Goal: Share content

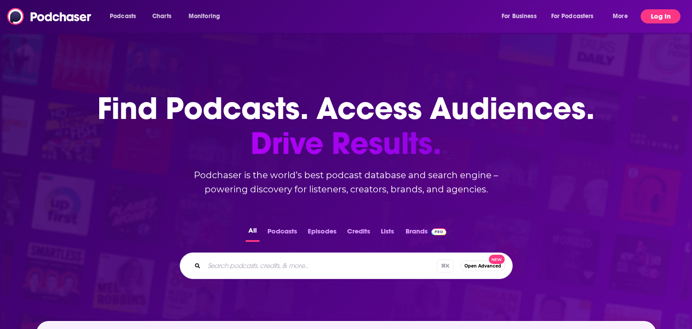
click at [662, 16] on button "Log In" at bounding box center [661, 16] width 40 height 14
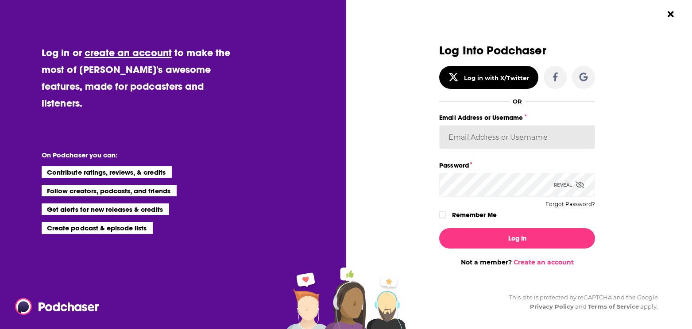
type input "[EMAIL_ADDRESS][DOMAIN_NAME]"
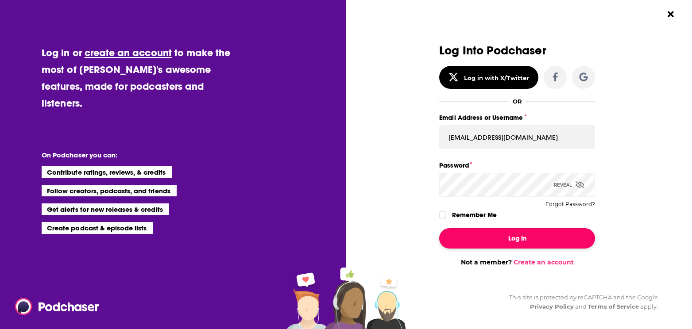
click at [507, 237] on button "Log In" at bounding box center [517, 238] width 156 height 20
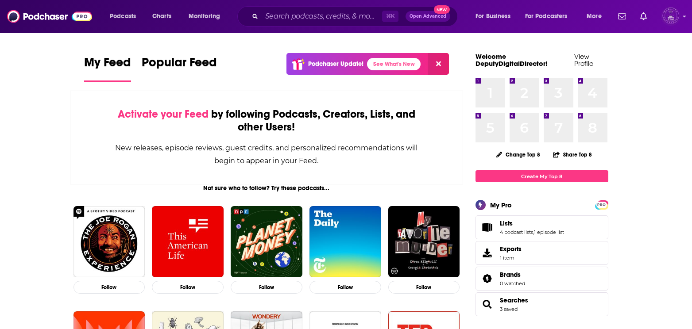
click at [669, 16] on img "Logged in as DeputyDigitalDirector" at bounding box center [670, 16] width 19 height 19
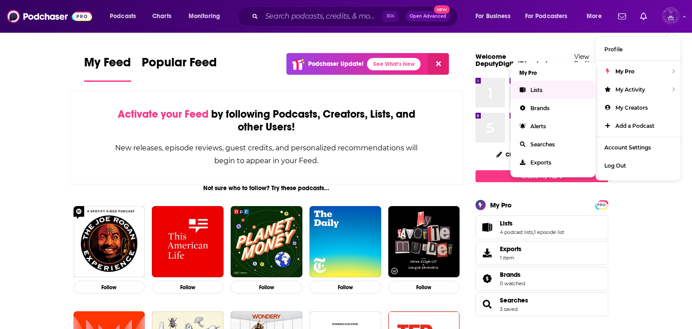
click at [556, 92] on link "Lists" at bounding box center [552, 90] width 85 height 18
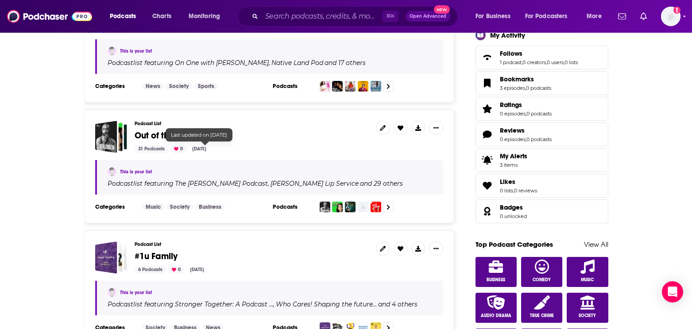
scroll to position [305, 0]
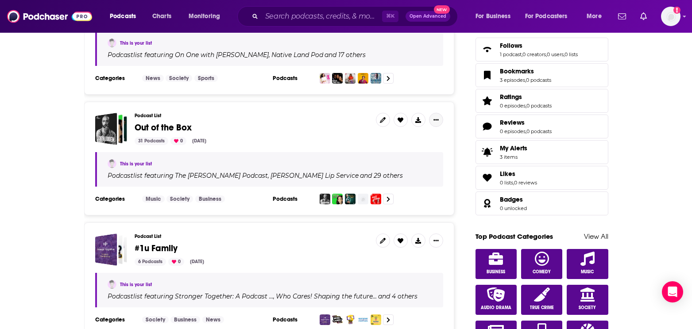
click at [436, 118] on icon "Show More Button" at bounding box center [435, 119] width 5 height 5
click at [379, 191] on button "Share" at bounding box center [405, 189] width 85 height 16
click at [438, 120] on icon "Show More Button" at bounding box center [435, 119] width 5 height 5
click at [432, 123] on button "Show More Button" at bounding box center [436, 120] width 14 height 14
click at [393, 191] on button "Share" at bounding box center [405, 189] width 85 height 16
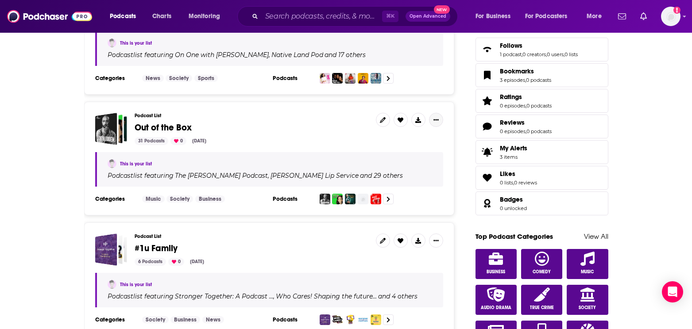
click at [438, 120] on button "Show More Button" at bounding box center [436, 120] width 14 height 14
click at [406, 191] on button "Share" at bounding box center [405, 189] width 85 height 16
click at [437, 154] on icon "Show additional menu" at bounding box center [439, 154] width 5 height 7
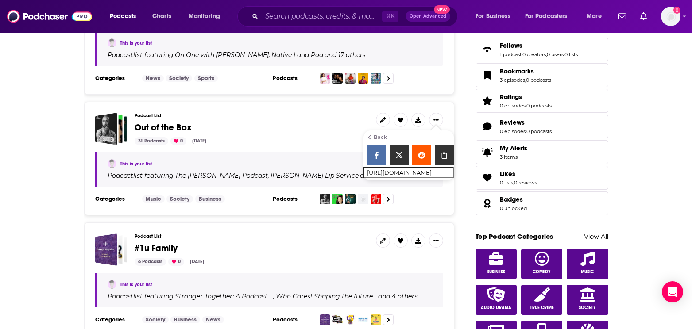
click at [418, 172] on input "[URL][DOMAIN_NAME]" at bounding box center [408, 172] width 90 height 11
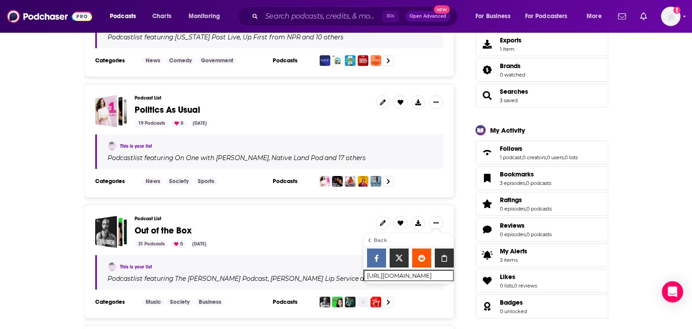
scroll to position [201, 0]
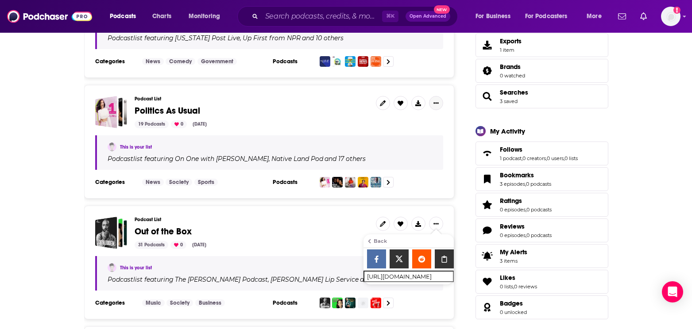
click at [436, 100] on icon "Show More Button" at bounding box center [435, 102] width 5 height 5
click at [389, 173] on button "Share" at bounding box center [405, 173] width 85 height 16
click at [437, 137] on icon "Show additional menu" at bounding box center [440, 138] width 18 height 7
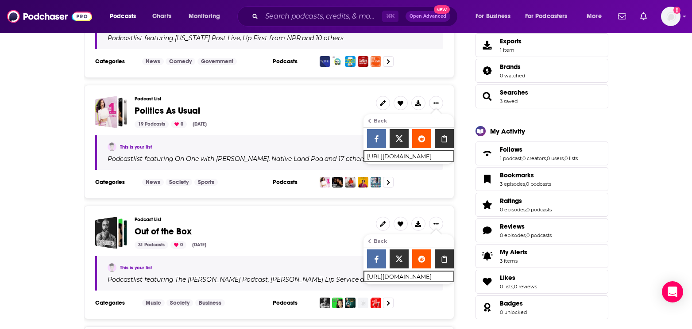
click at [434, 156] on input "[URL][DOMAIN_NAME]" at bounding box center [408, 156] width 90 height 11
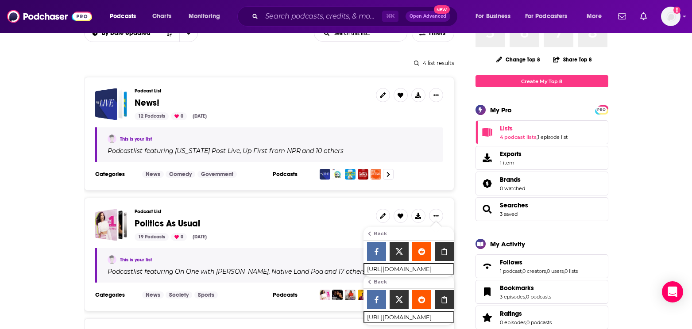
scroll to position [52, 0]
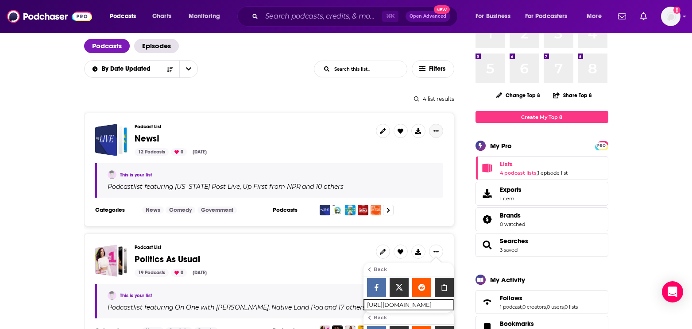
click at [437, 129] on icon "Show More Button" at bounding box center [435, 130] width 5 height 5
click at [388, 202] on button "Share" at bounding box center [405, 201] width 85 height 16
click at [445, 163] on icon "Show additional menu" at bounding box center [440, 166] width 18 height 7
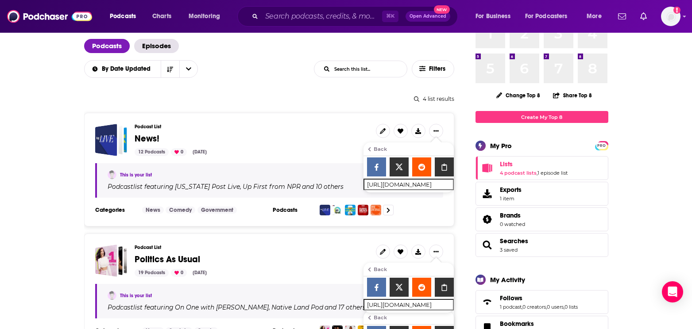
click at [399, 184] on input "[URL][DOMAIN_NAME]" at bounding box center [408, 184] width 90 height 11
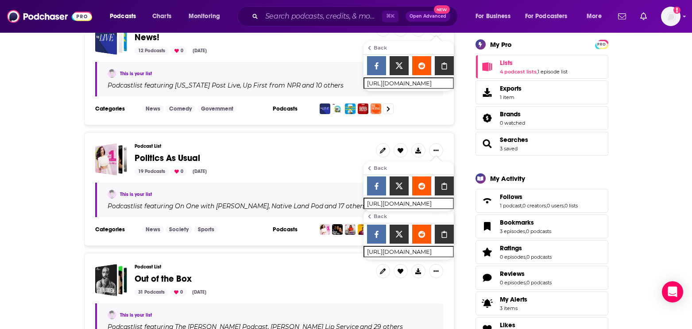
scroll to position [155, 0]
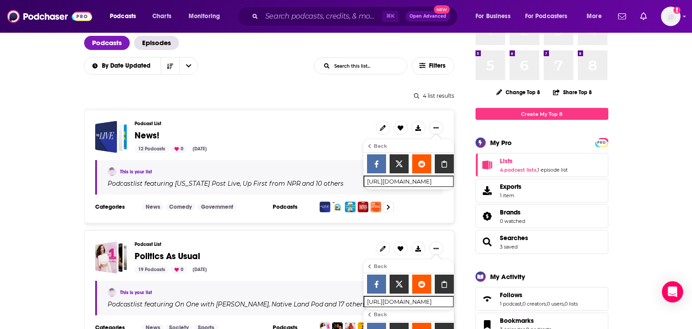
scroll to position [0, 0]
